Goal: Check status

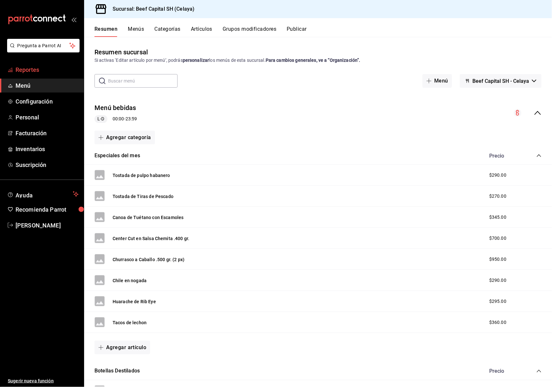
click at [41, 65] on span "Reportes" at bounding box center [47, 69] width 63 height 9
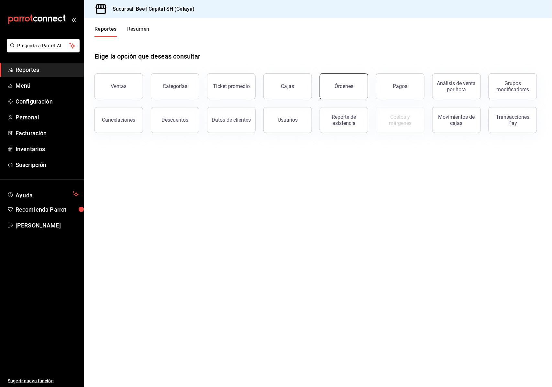
click at [355, 88] on button "Órdenes" at bounding box center [344, 87] width 49 height 26
